Goal: Transaction & Acquisition: Purchase product/service

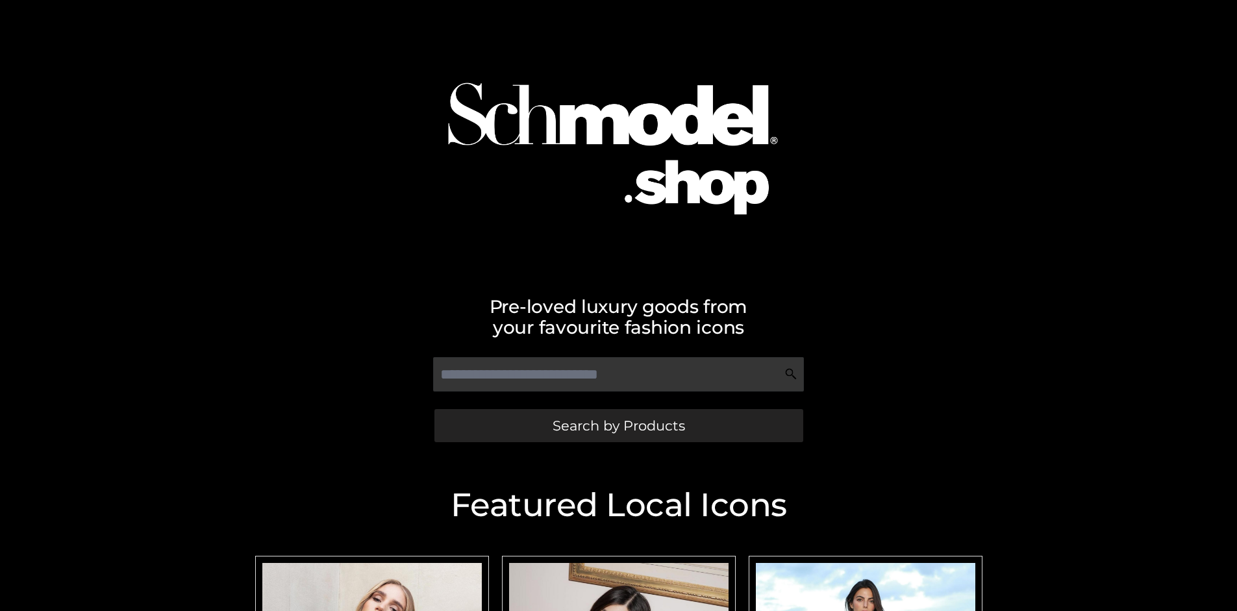
click at [618, 425] on span "Search by Products" at bounding box center [619, 426] width 132 height 14
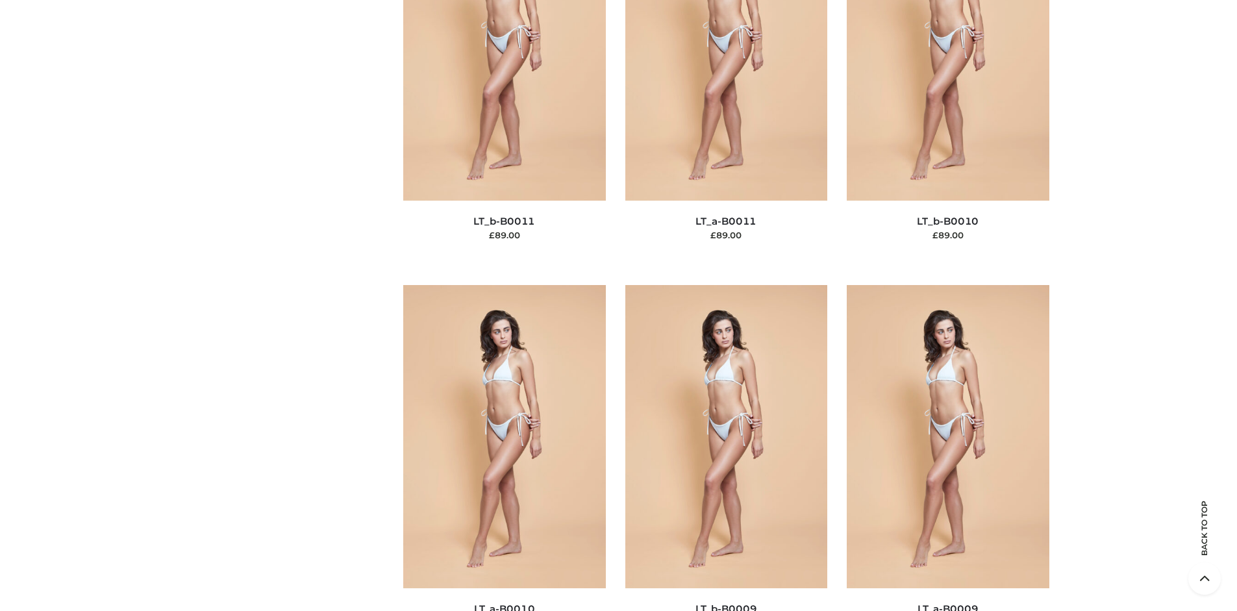
scroll to position [196, 0]
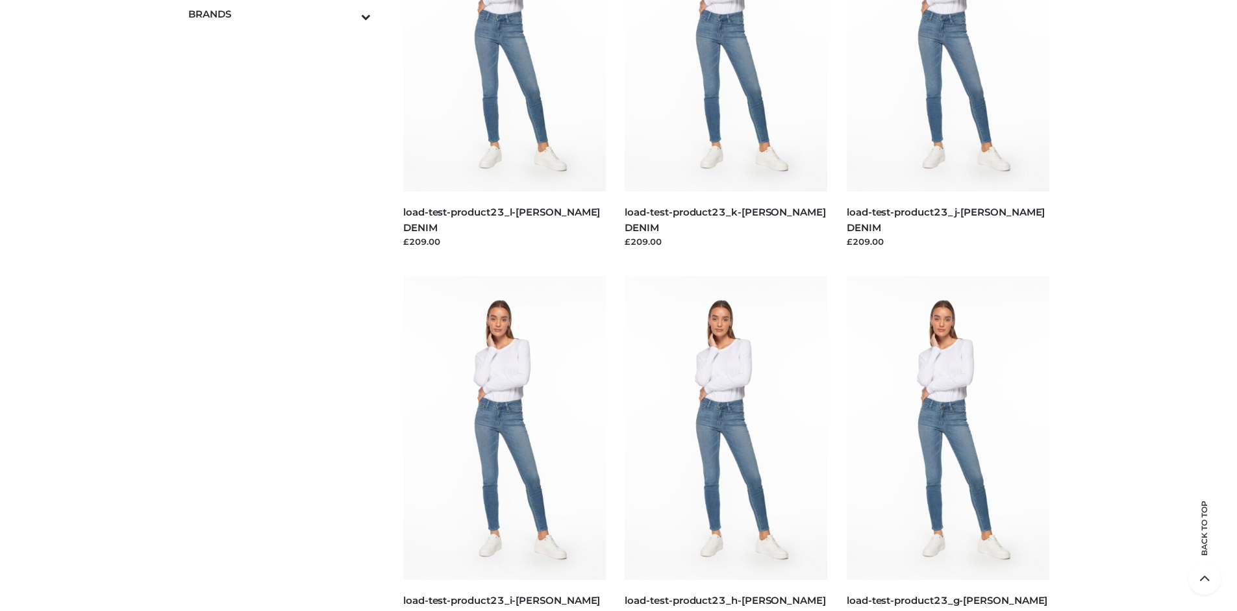
click at [348, 14] on icon "Toggle Submenu" at bounding box center [297, 16] width 145 height 15
click at [286, 69] on span "PARKERSMITH" at bounding box center [286, 69] width 170 height 15
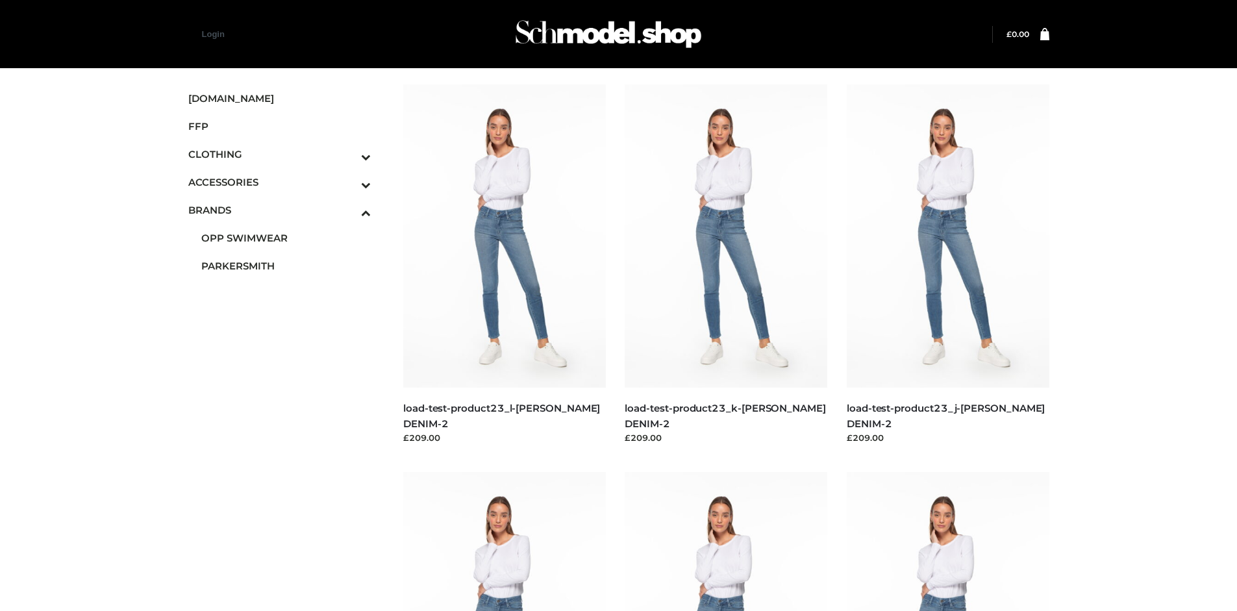
scroll to position [611, 0]
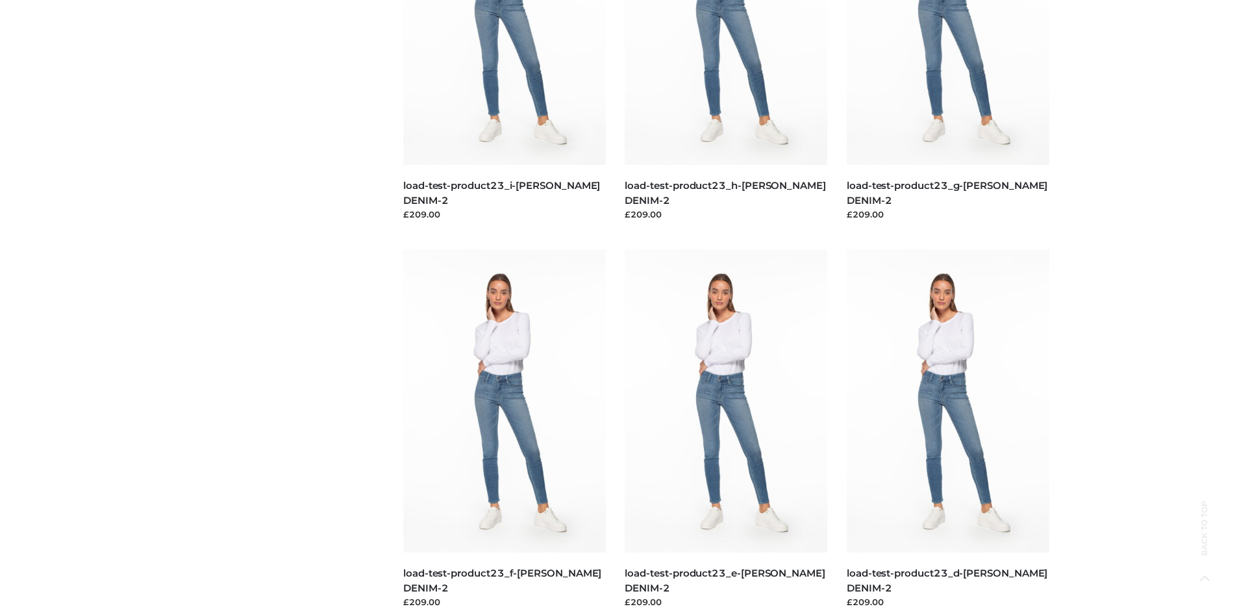
click at [947, 430] on img at bounding box center [948, 400] width 203 height 303
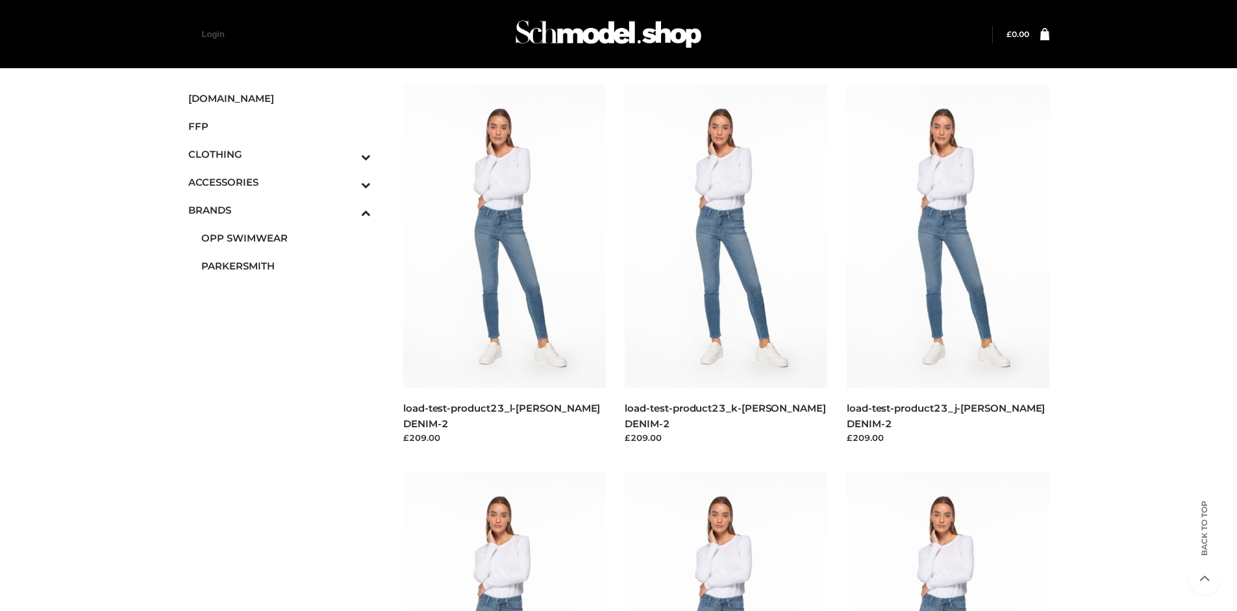
click at [947, 265] on img at bounding box center [948, 235] width 203 height 303
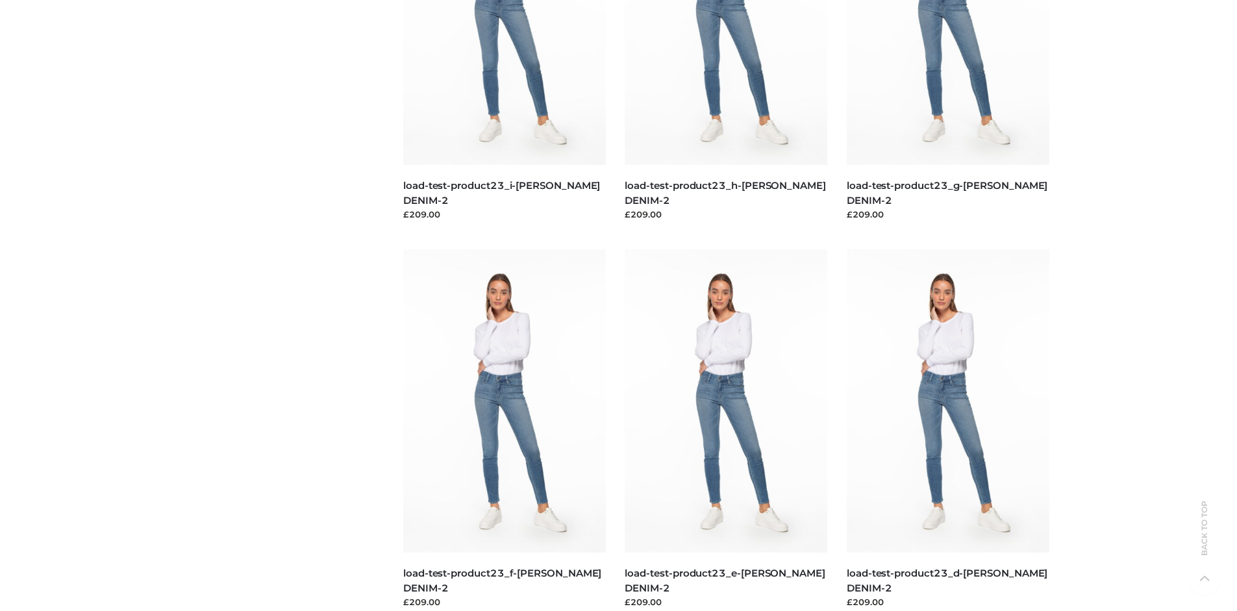
click at [726, 430] on img at bounding box center [726, 400] width 203 height 303
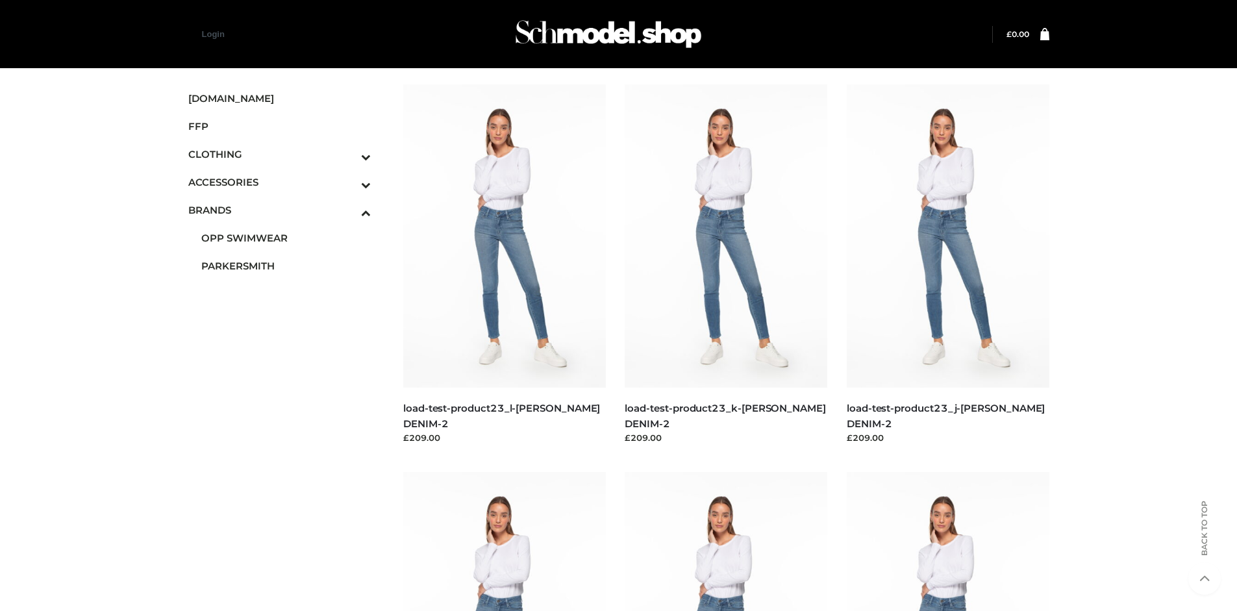
click at [726, 265] on img at bounding box center [726, 235] width 203 height 303
click at [348, 182] on icon "Toggle Submenu" at bounding box center [297, 184] width 145 height 15
click at [286, 210] on span "BAGS" at bounding box center [286, 210] width 170 height 15
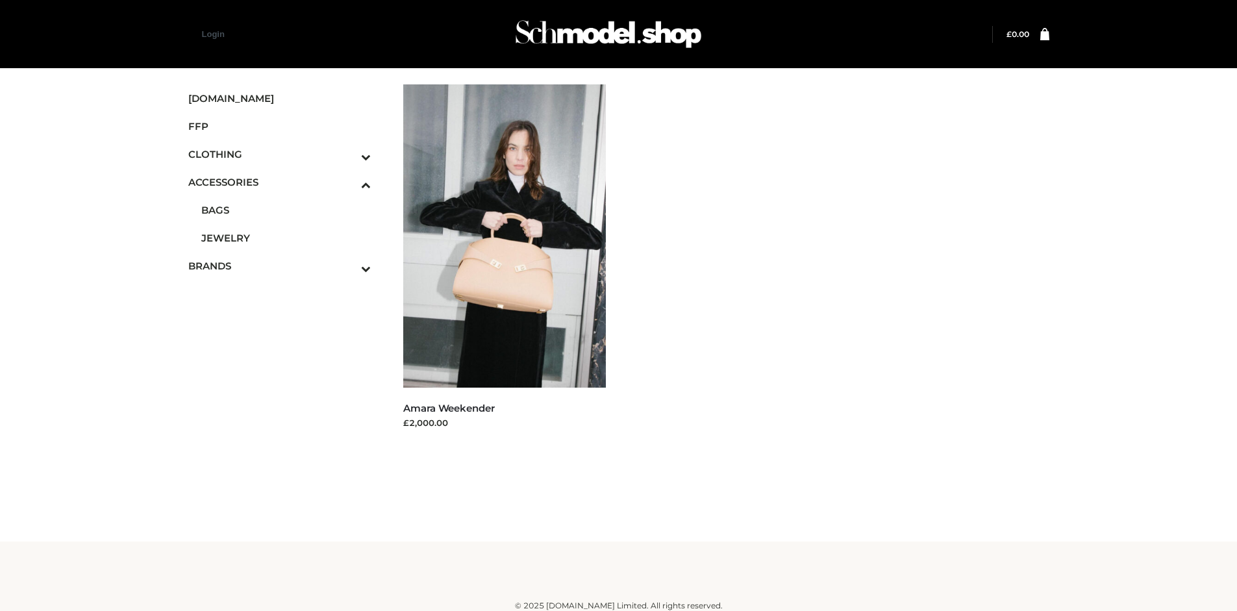
click at [348, 154] on icon "Toggle Submenu" at bounding box center [297, 156] width 145 height 15
click at [286, 210] on span "TOPS" at bounding box center [286, 210] width 170 height 15
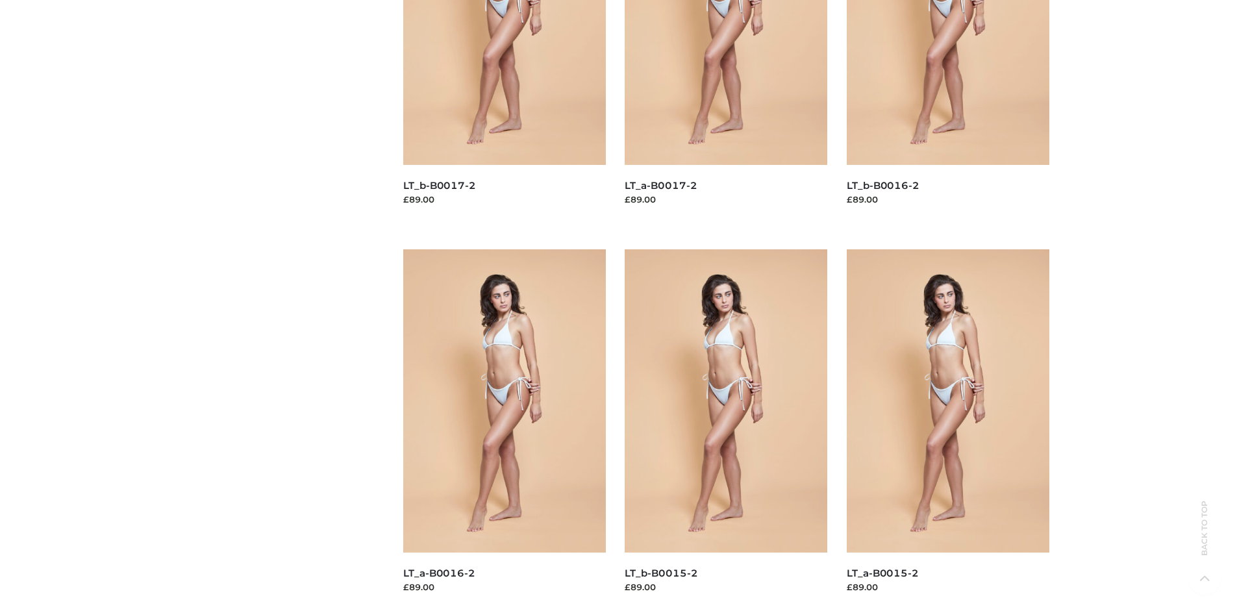
click at [726, 430] on img at bounding box center [726, 400] width 203 height 303
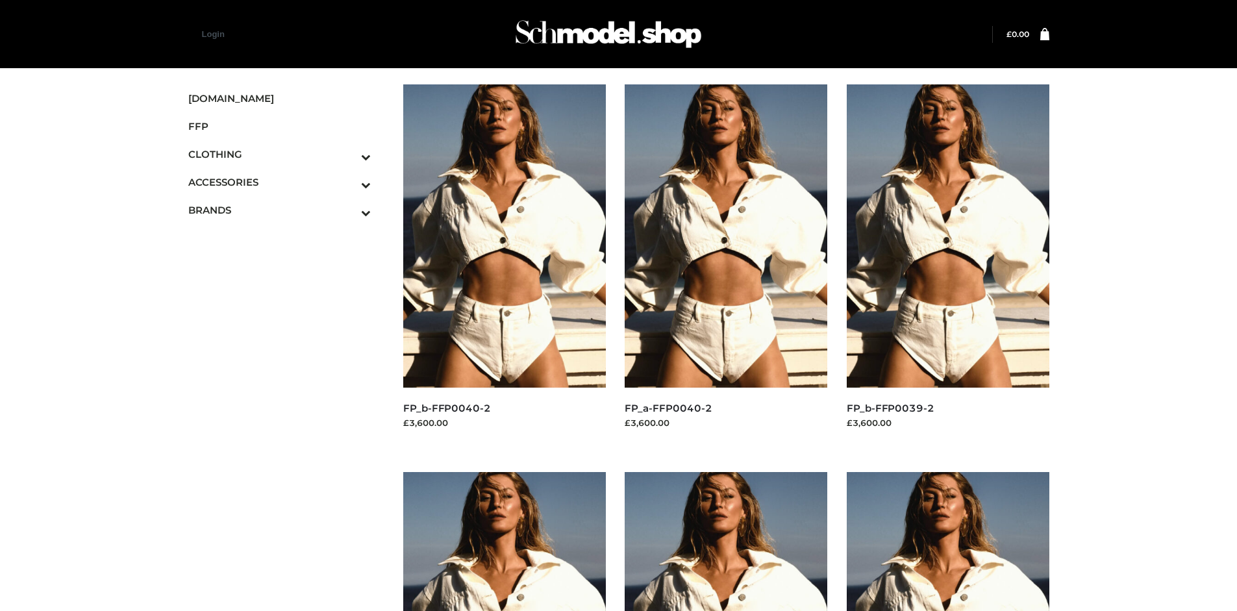
scroll to position [999, 0]
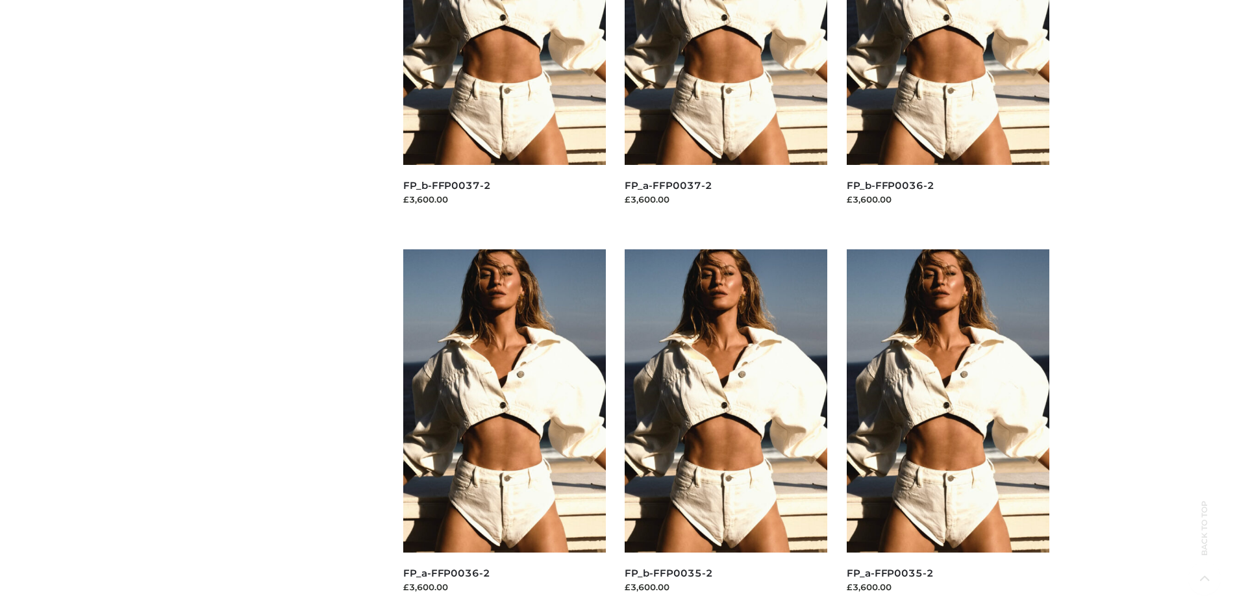
click at [726, 430] on img at bounding box center [726, 400] width 203 height 303
click at [947, 430] on img at bounding box center [948, 400] width 203 height 303
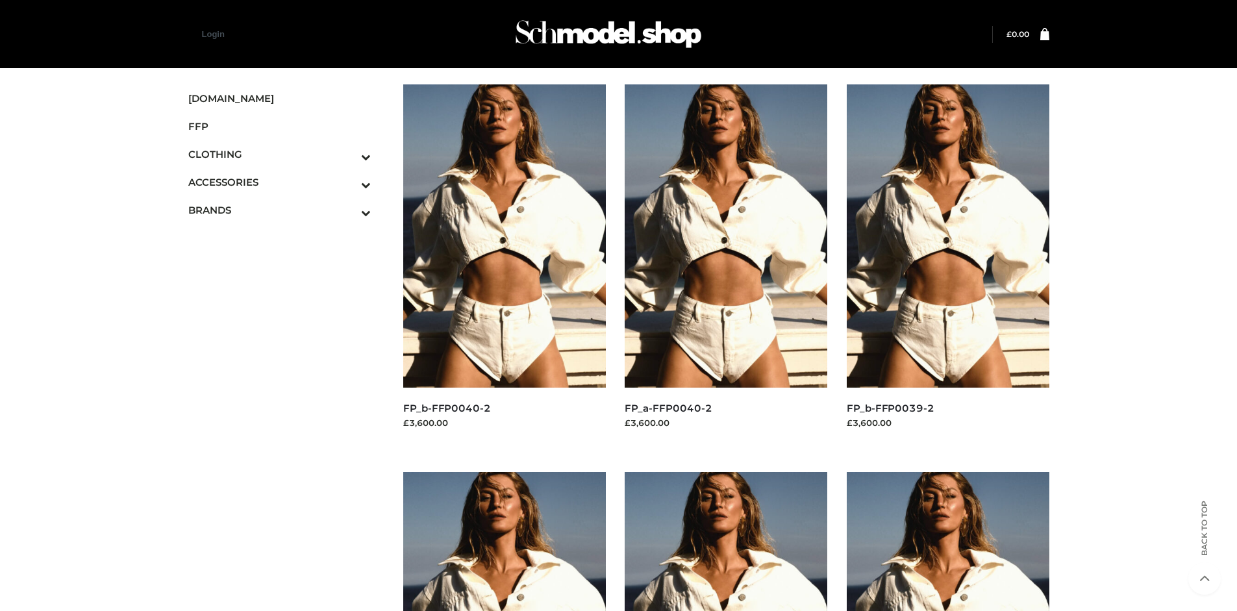
click at [947, 265] on img at bounding box center [948, 235] width 203 height 303
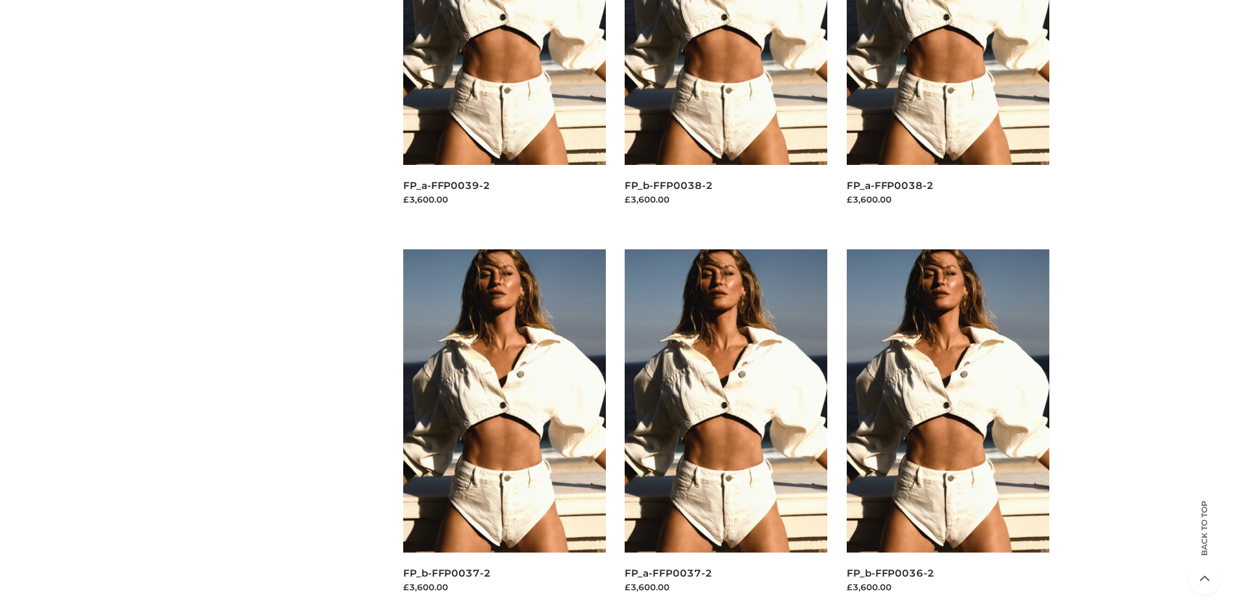
click at [726, 430] on img at bounding box center [726, 400] width 203 height 303
